Goal: Task Accomplishment & Management: Manage account settings

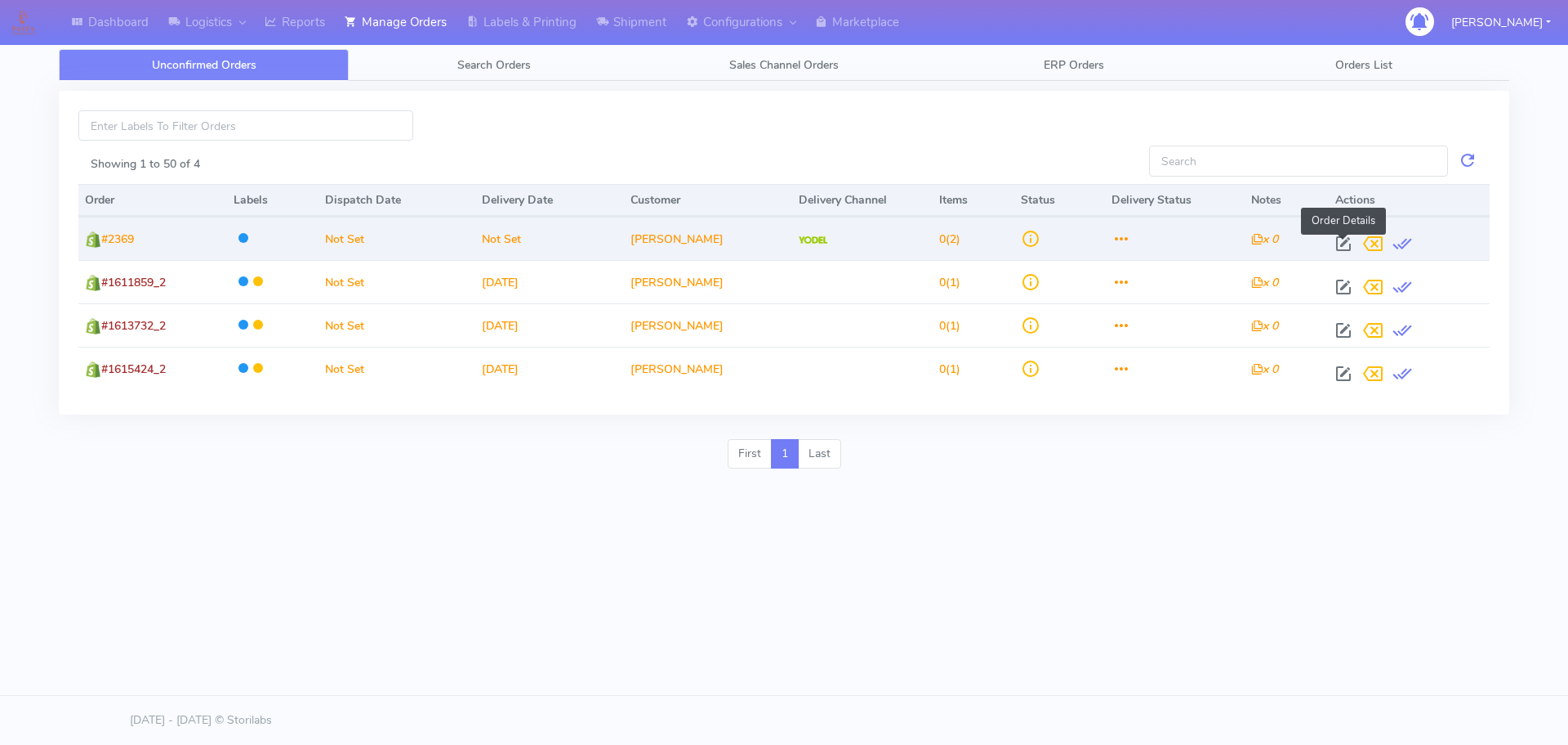
click at [1342, 244] on span at bounding box center [1344, 247] width 30 height 16
select select "5"
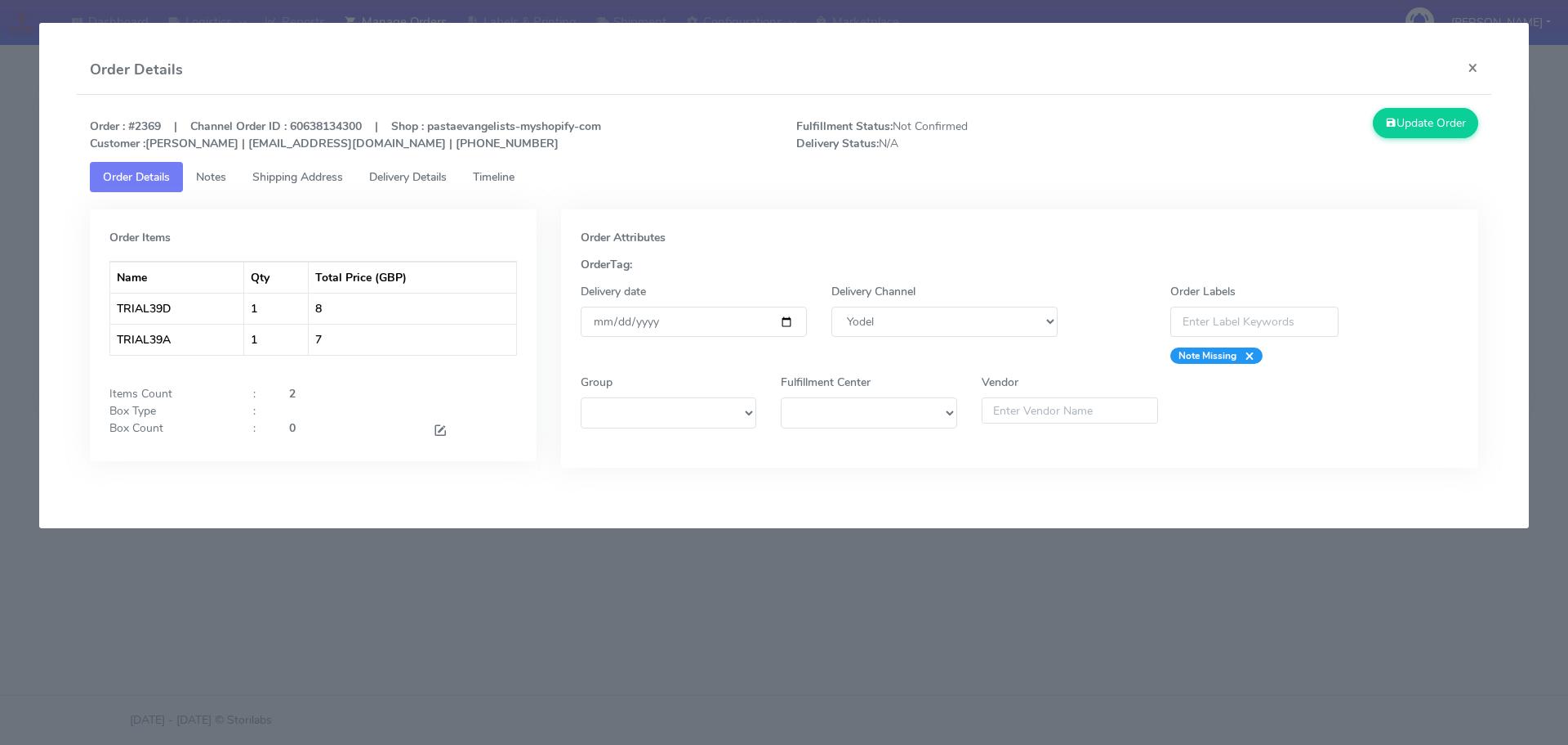
click at [1076, 571] on modal-container "Order Details × Order : #2369 | Channel Order ID : 60638134300 | Shop : pastaev…" at bounding box center [784, 372] width 1568 height 745
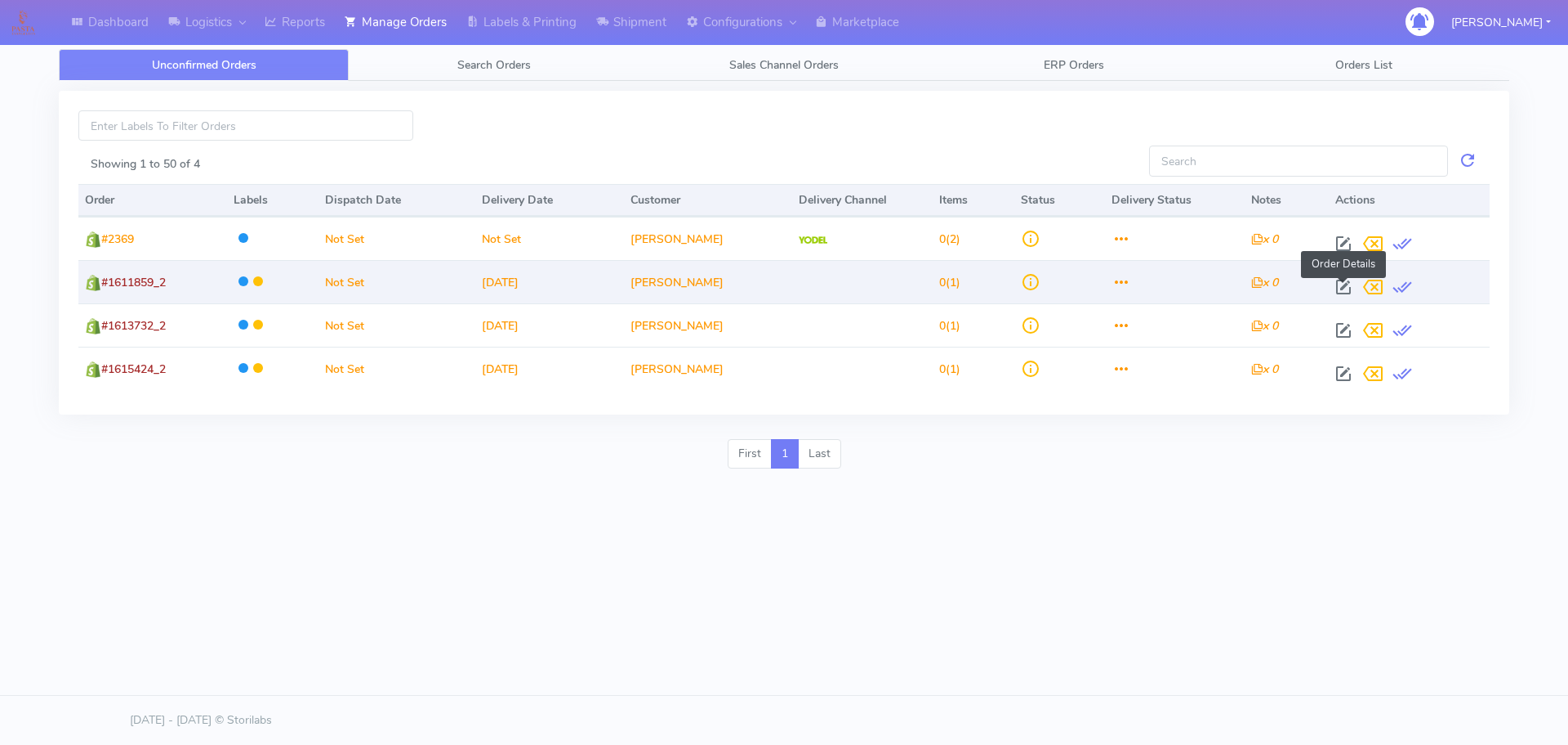
click at [1346, 290] on span at bounding box center [1344, 290] width 30 height 16
select select
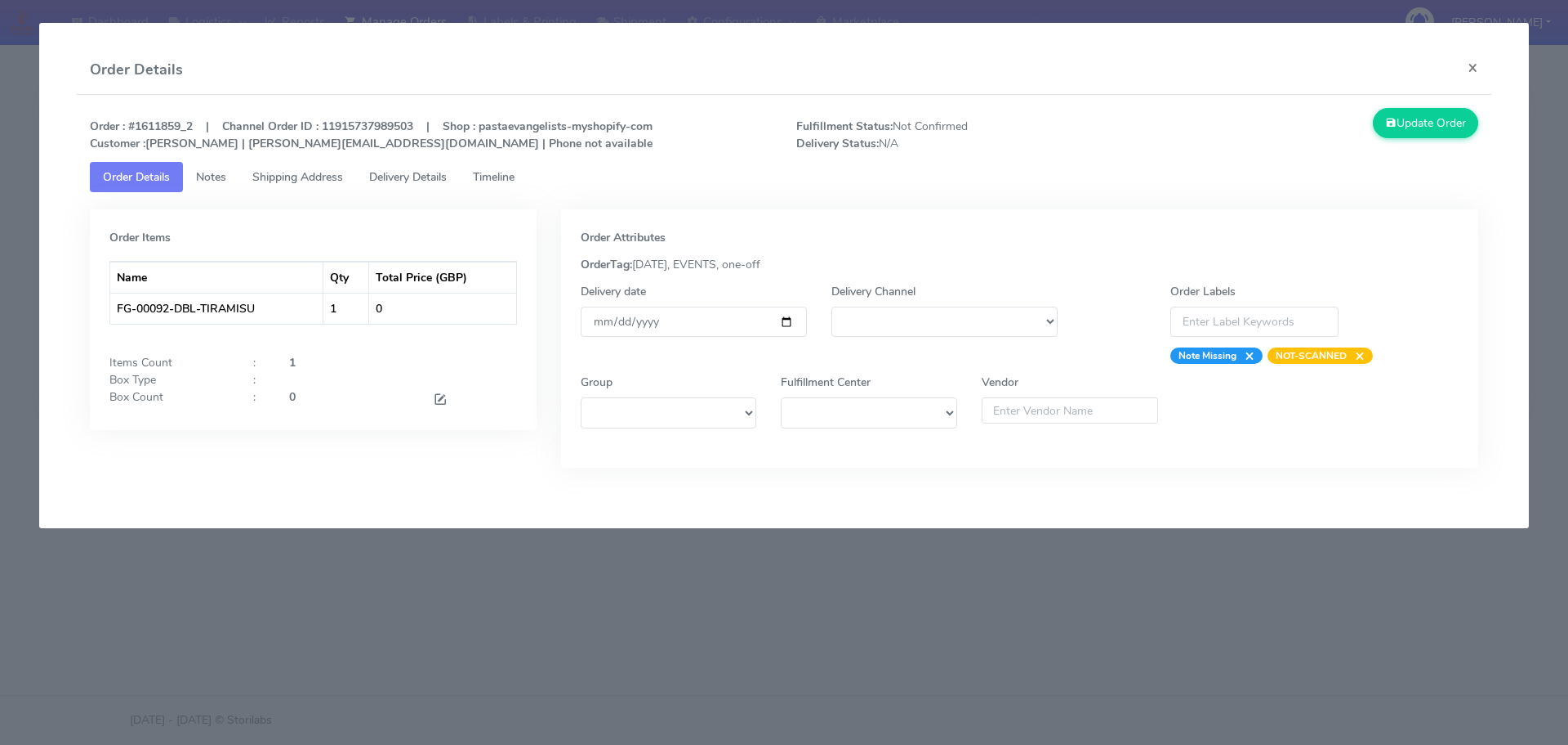
click at [1160, 559] on modal-container "Order Details × Order : #1611859_2 | Channel Order ID : 11915737989503 | Shop :…" at bounding box center [784, 372] width 1568 height 745
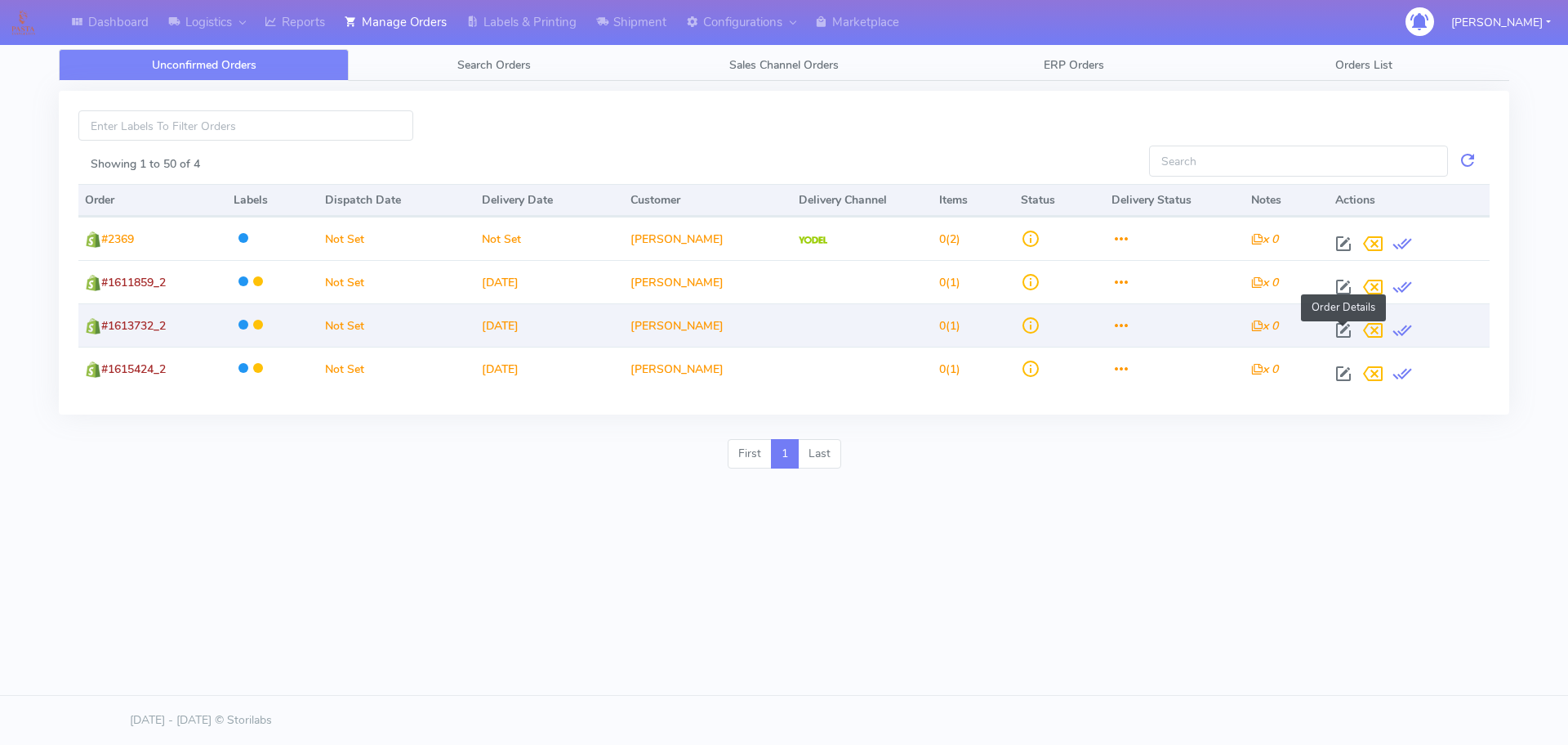
click at [1346, 333] on span at bounding box center [1344, 334] width 30 height 16
select select
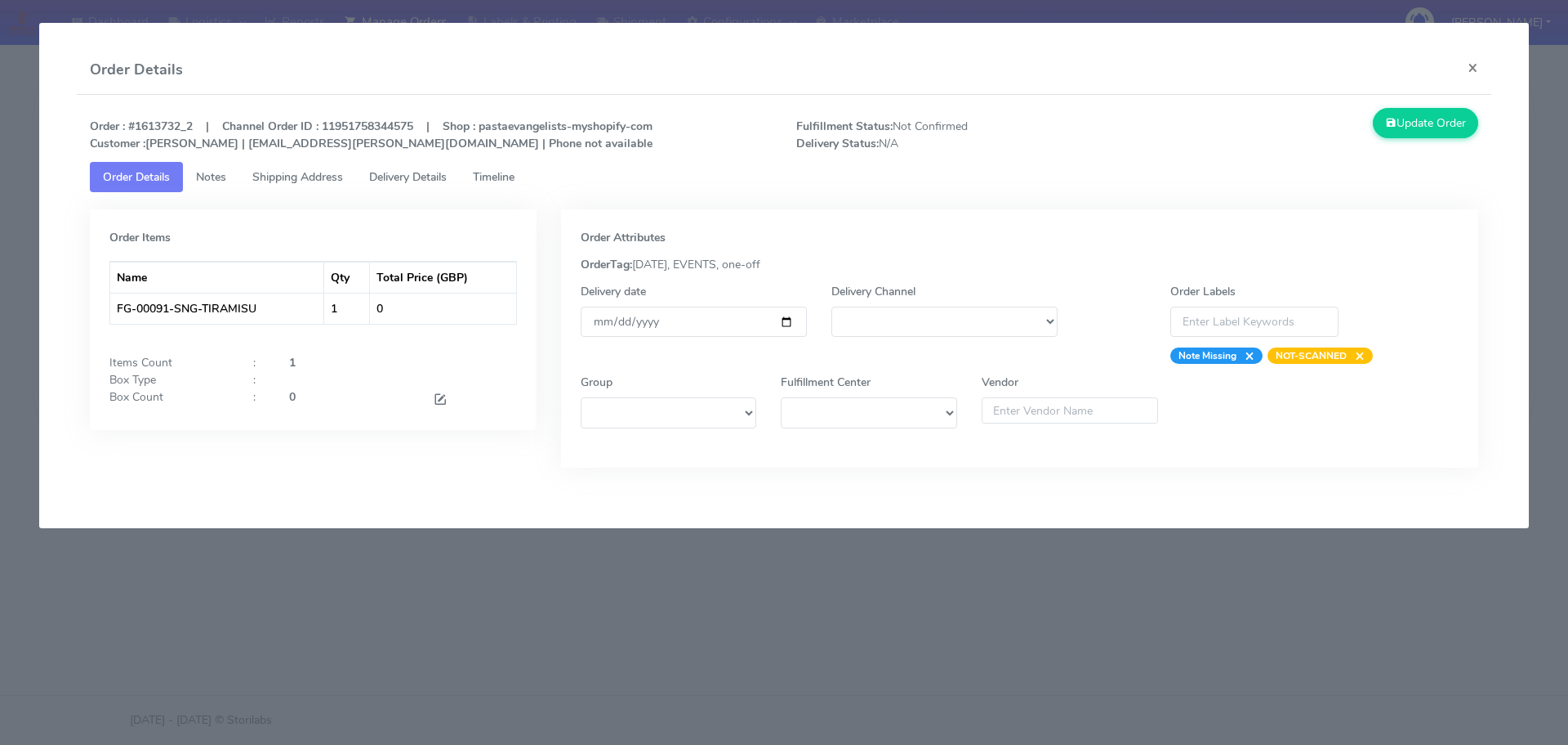
click at [1307, 542] on modal-container "Order Details × Order : #1613732_2 | Channel Order ID : 11951758344575 | Shop :…" at bounding box center [784, 372] width 1568 height 745
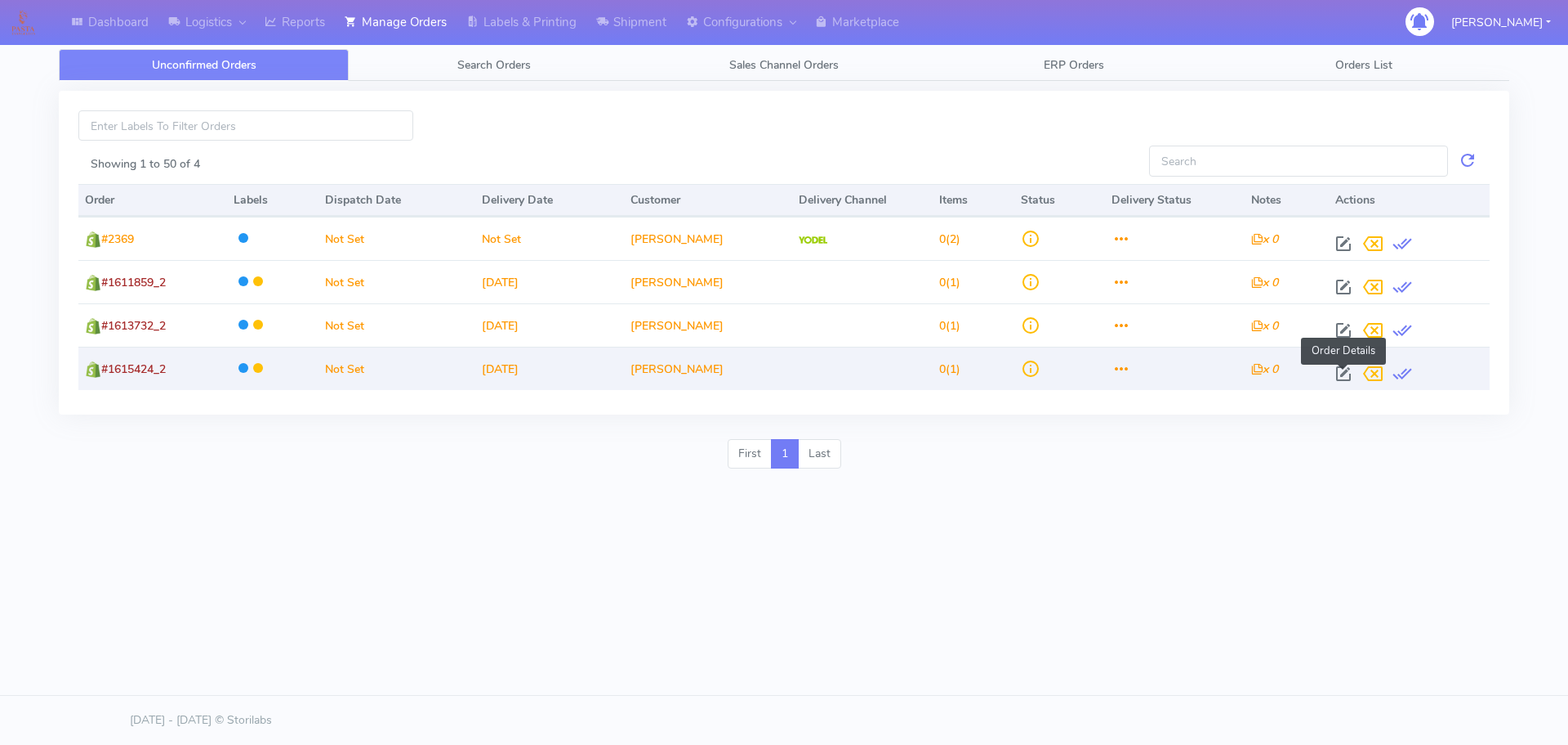
click at [1346, 374] on span at bounding box center [1344, 377] width 30 height 16
select select
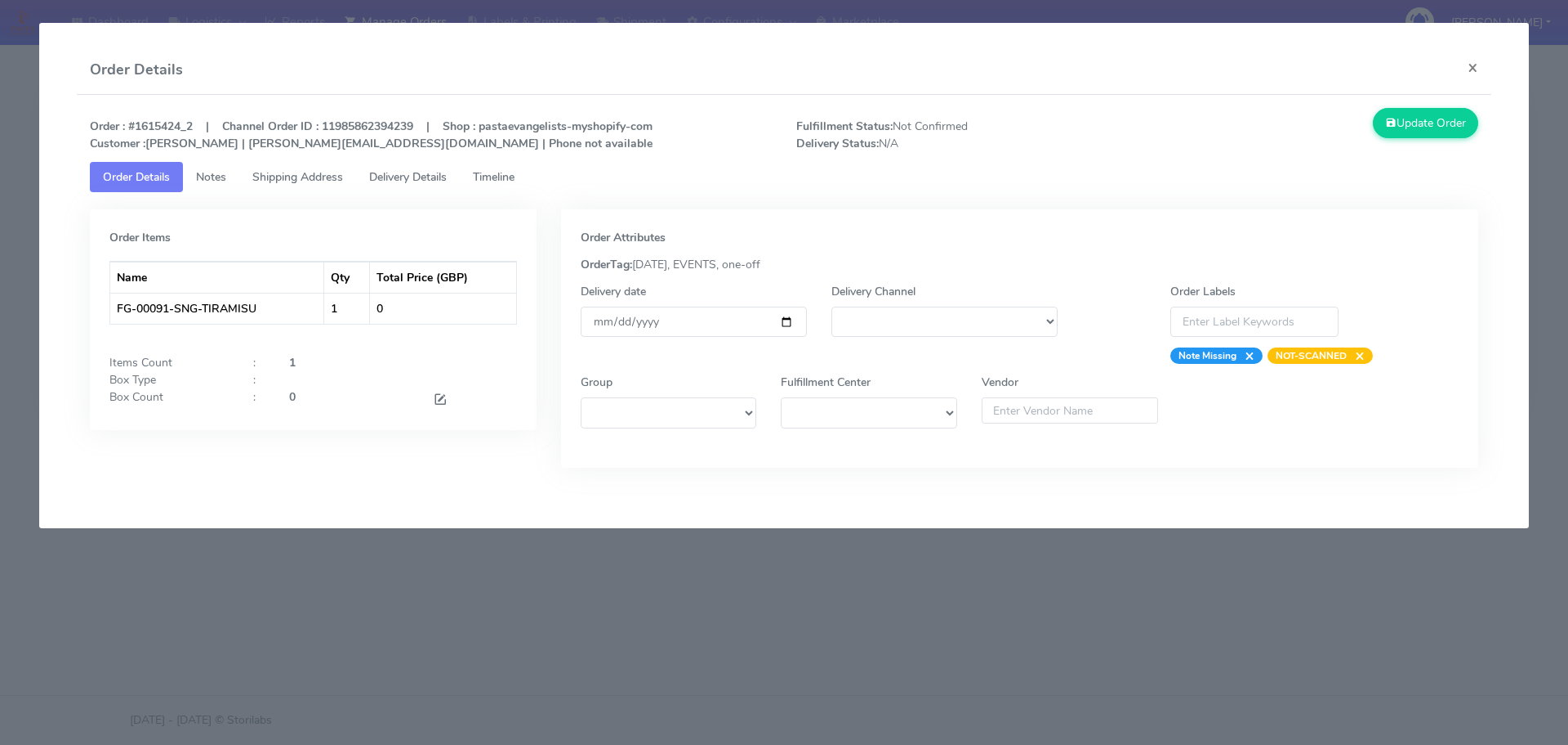
click at [1011, 607] on modal-container "Order Details × Order : #1615424_2 | Channel Order ID : 11985862394239 | Shop :…" at bounding box center [784, 372] width 1568 height 745
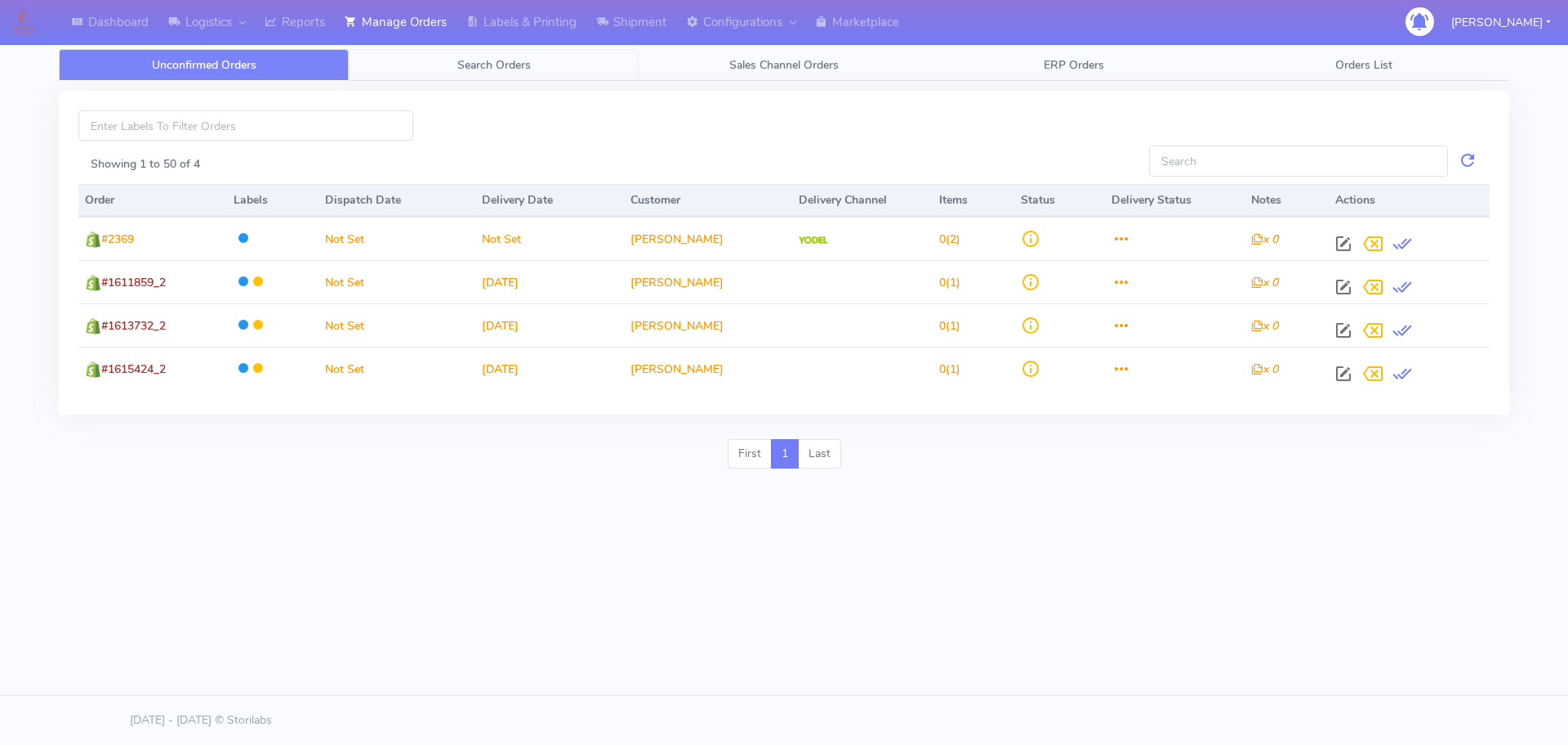
click at [509, 65] on span "Search Orders" at bounding box center [494, 65] width 73 height 16
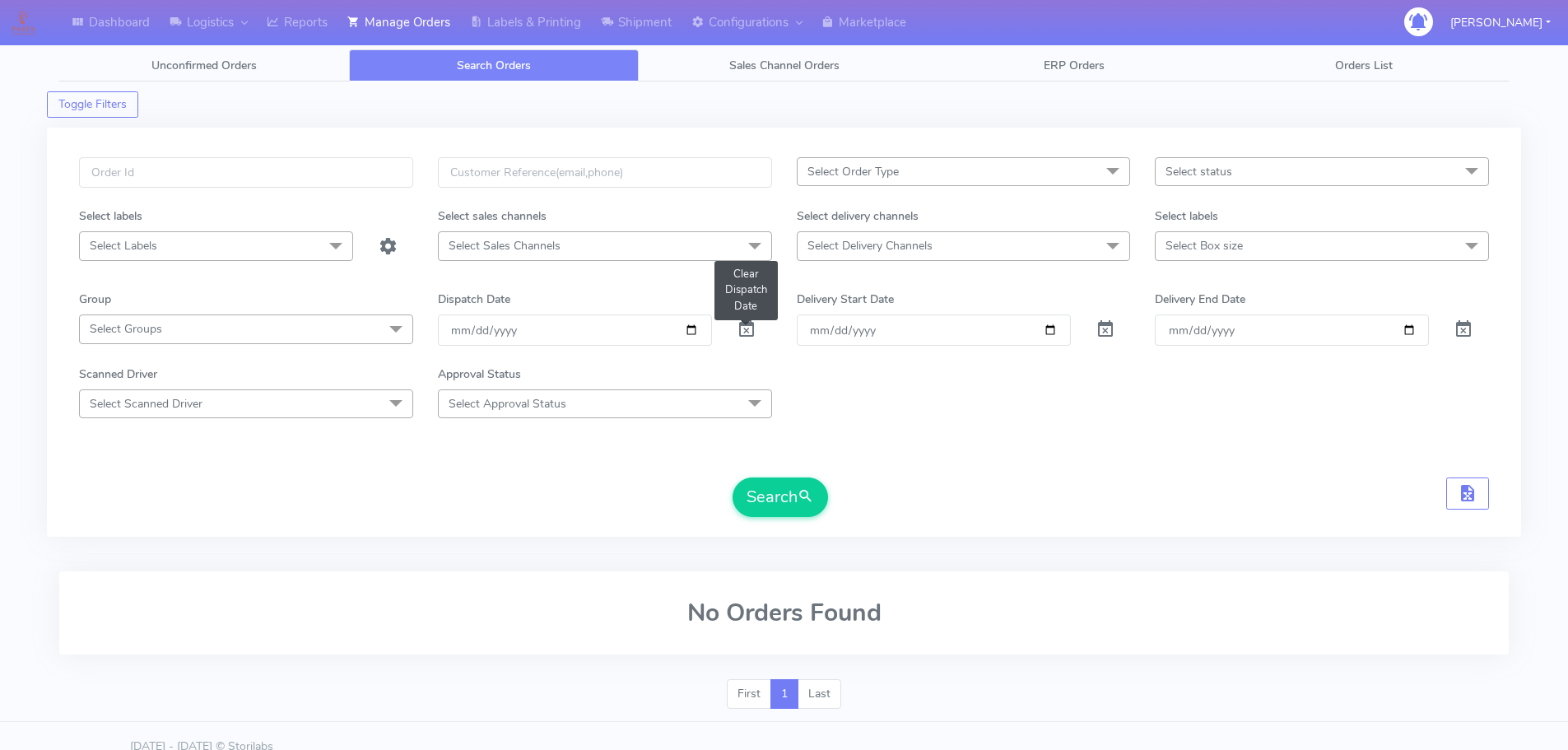
click at [747, 335] on span at bounding box center [746, 333] width 20 height 16
click at [746, 335] on span at bounding box center [746, 333] width 20 height 16
